Goal: Information Seeking & Learning: Find specific fact

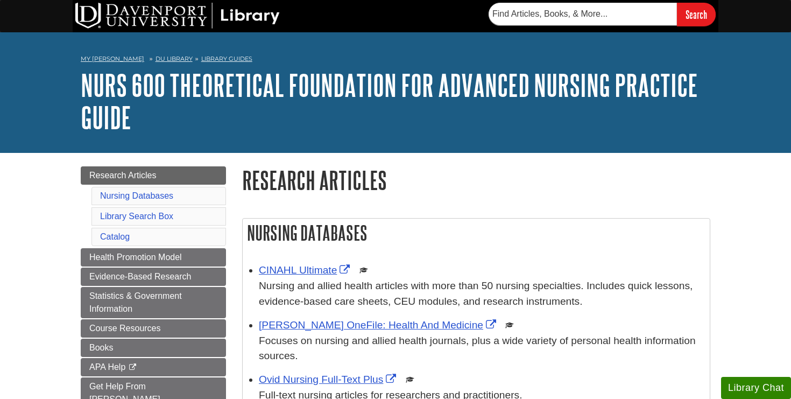
click at [311, 263] on div "CINAHL Ultimate This link opens in a new window Nursing and allied health artic…" at bounding box center [482, 286] width 446 height 46
click at [307, 269] on link "CINAHL Ultimate" at bounding box center [306, 269] width 94 height 11
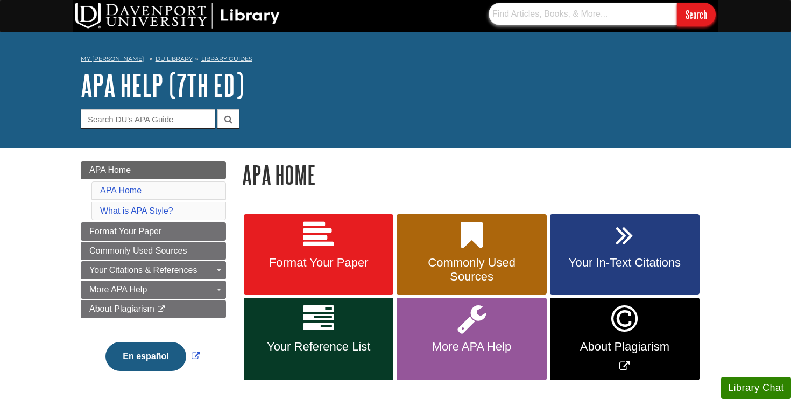
click at [528, 16] on input "text" at bounding box center [583, 14] width 188 height 23
paste input "10.1109/ICIIP61524.2023.10537715"
type input "10.1109/ICIIP61524.2023.10537715"
click at [677, 3] on input "Search" at bounding box center [696, 14] width 39 height 23
